Goal: Information Seeking & Learning: Learn about a topic

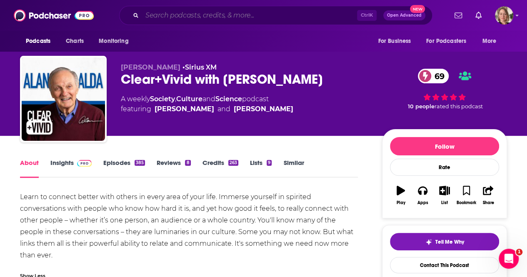
click at [196, 15] on input "Search podcasts, credits, & more..." at bounding box center [249, 15] width 215 height 13
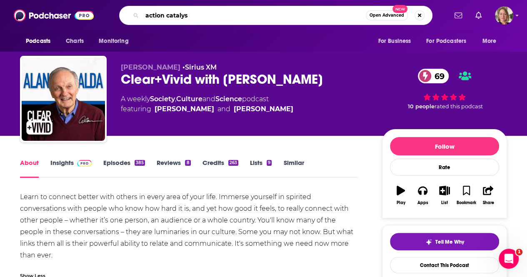
type input "action catalyst"
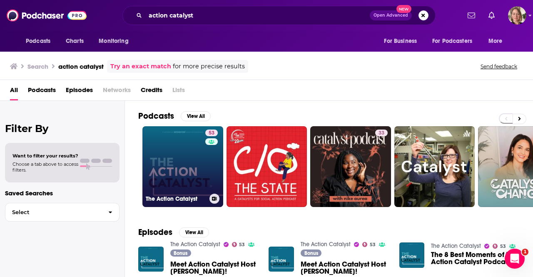
click at [193, 130] on link "53 The Action Catalyst" at bounding box center [182, 166] width 81 height 81
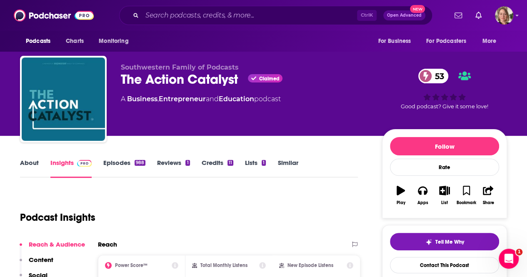
scroll to position [83, 0]
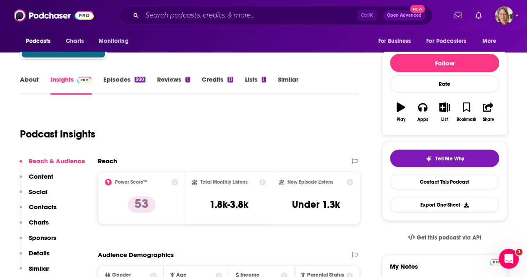
click at [33, 81] on link "About" at bounding box center [29, 84] width 19 height 19
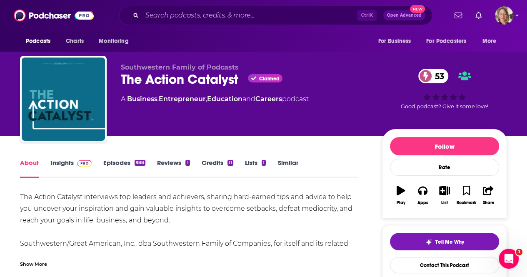
scroll to position [83, 0]
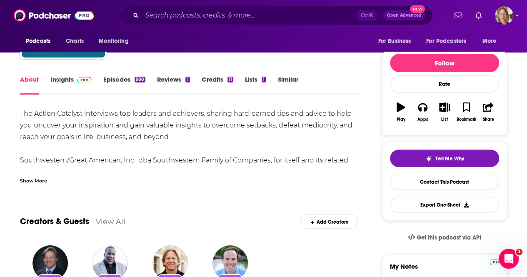
click at [33, 179] on div "Show More" at bounding box center [33, 180] width 27 height 8
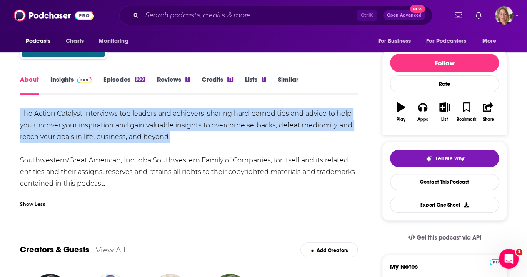
drag, startPoint x: 22, startPoint y: 110, endPoint x: 177, endPoint y: 137, distance: 157.4
click at [177, 137] on div "The Action Catalyst interviews top leaders and achievers, sharing hard-earned t…" at bounding box center [189, 149] width 338 height 82
copy div "The Action Catalyst interviews top leaders and achievers, sharing hard-earned t…"
click at [424, 110] on icon "button" at bounding box center [422, 107] width 9 height 8
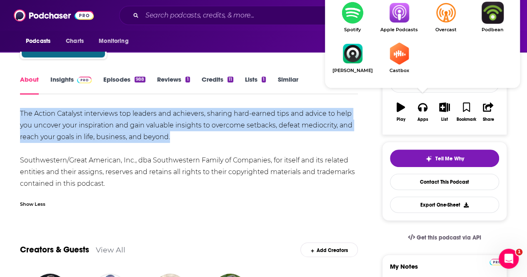
click at [394, 20] on img "Show Listen On dropdown" at bounding box center [399, 13] width 47 height 22
